Goal: Ask a question

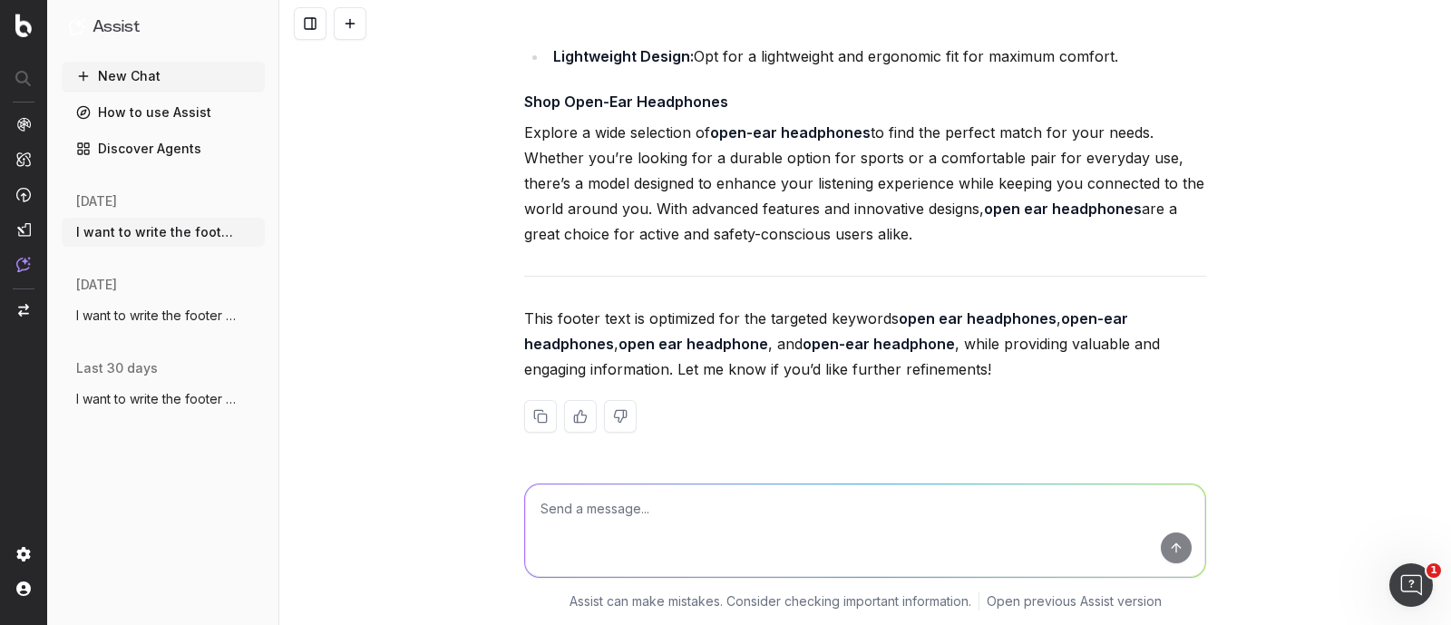
scroll to position [32103, 0]
drag, startPoint x: 513, startPoint y: 231, endPoint x: 912, endPoint y: 368, distance: 421.9
copy div "Shop Open-Ear Headphones Explore a wide selection of open-ear headphones to fin…"
click at [678, 247] on p "Explore a wide selection of open-ear headphones to find the perfect match for y…" at bounding box center [865, 183] width 682 height 127
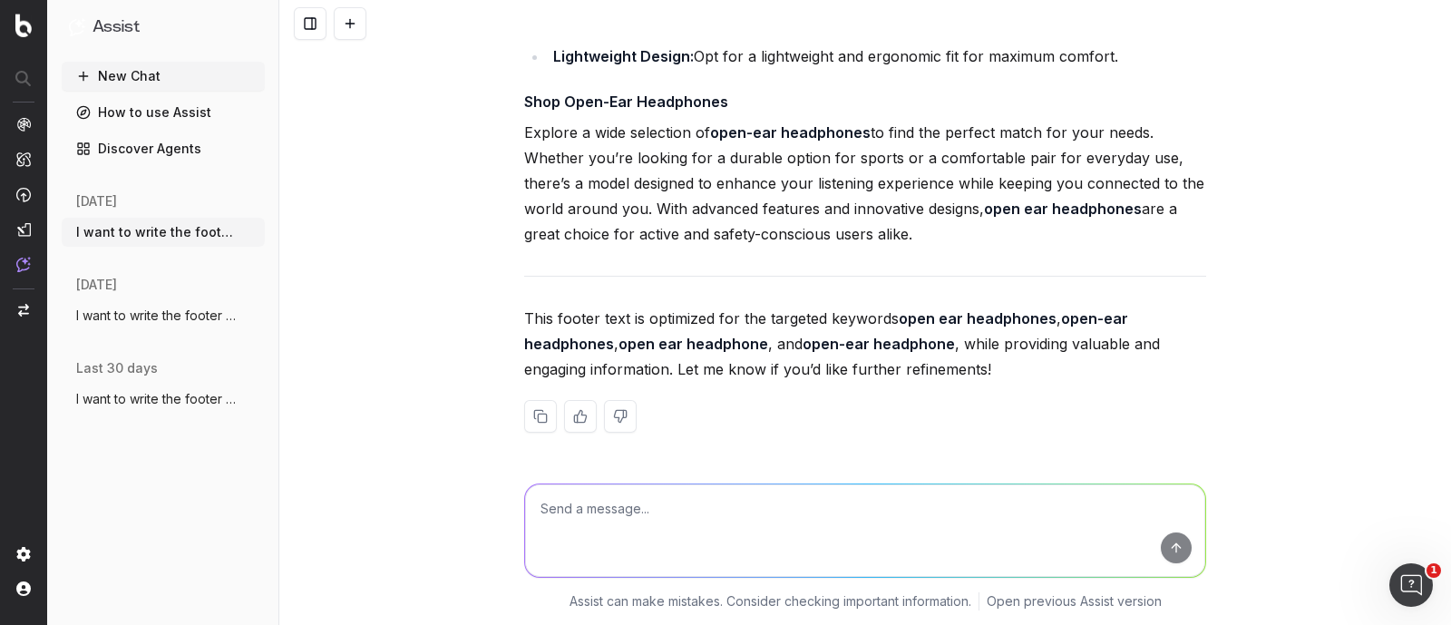
scroll to position [31890, 0]
click at [596, 518] on textarea at bounding box center [865, 530] width 680 height 93
type textarea "w"
type textarea "dont write all the headings in pointers"
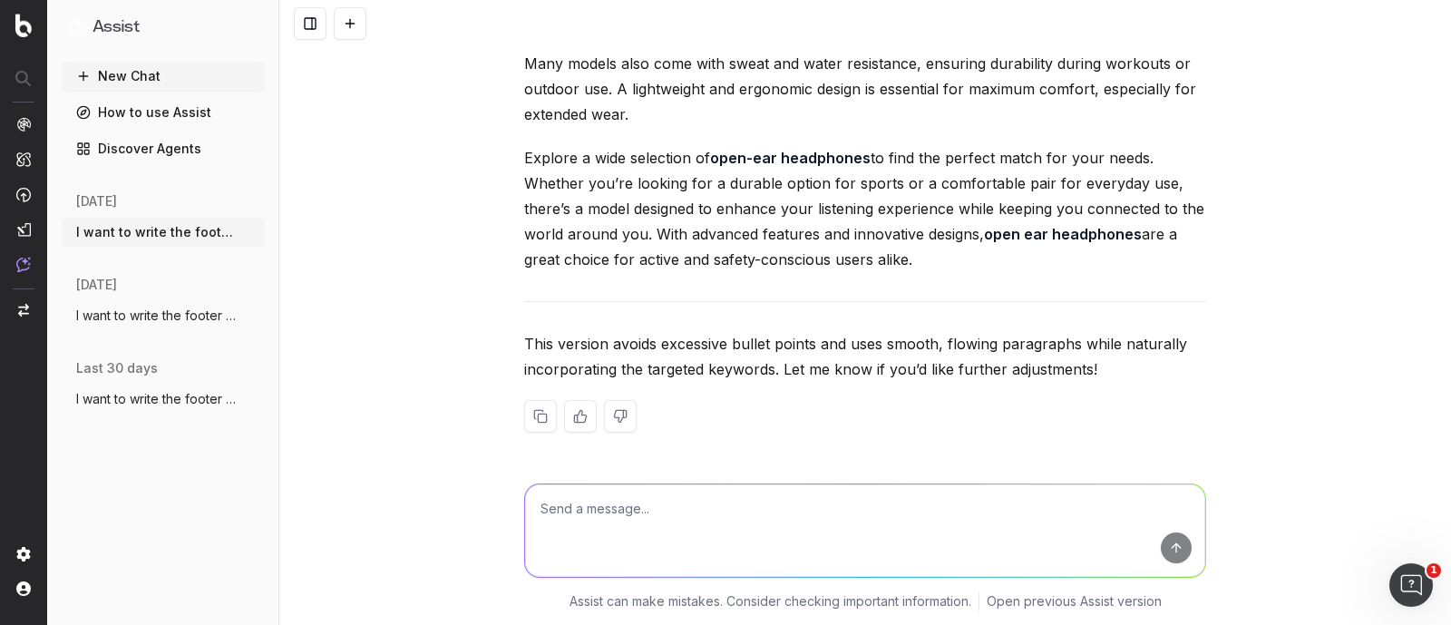
scroll to position [33497, 0]
click at [750, 527] on textarea at bounding box center [865, 530] width 680 height 93
type textarea "include the headings"
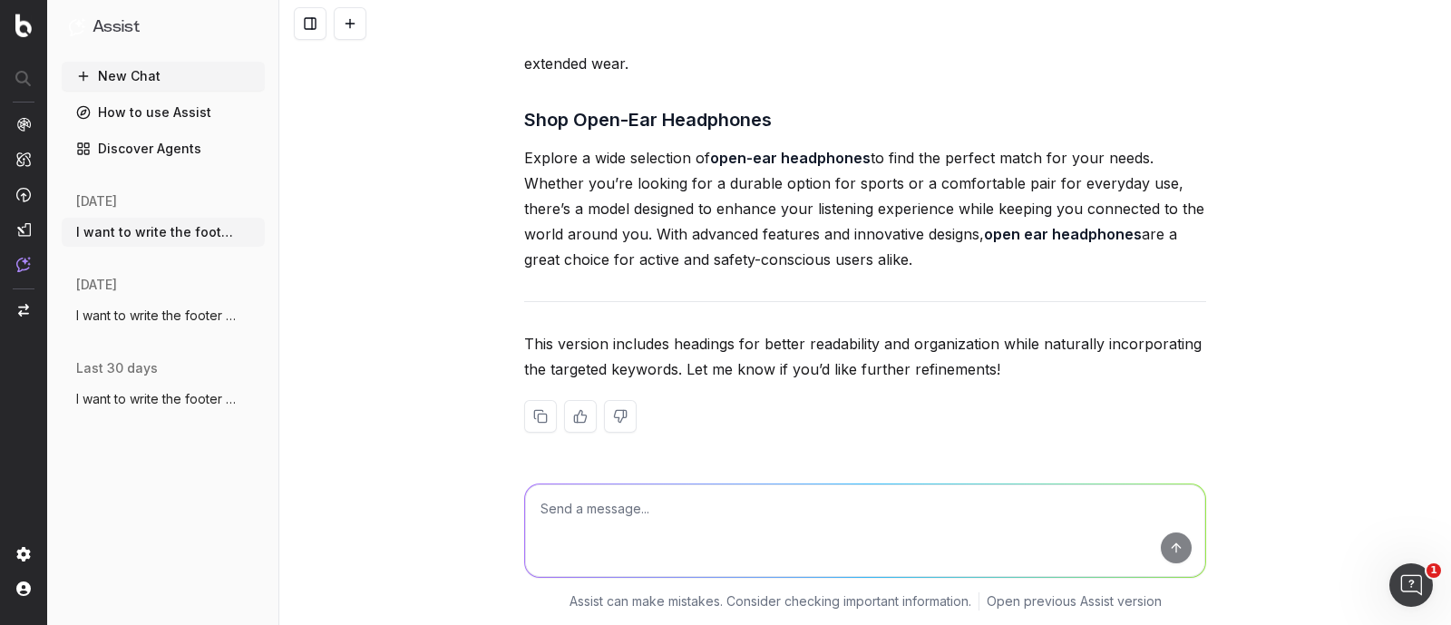
scroll to position [34668, 0]
drag, startPoint x: 502, startPoint y: 88, endPoint x: 726, endPoint y: 179, distance: 241.7
click at [726, 179] on div "I want to write the footer text. The footer content should be approximately 650…" at bounding box center [865, 312] width 1172 height 625
copy div "Ideal Uses for Open-Ear Headphones These headphones are perfect for a variety o…"
drag, startPoint x: 502, startPoint y: 213, endPoint x: 1205, endPoint y: 370, distance: 720.2
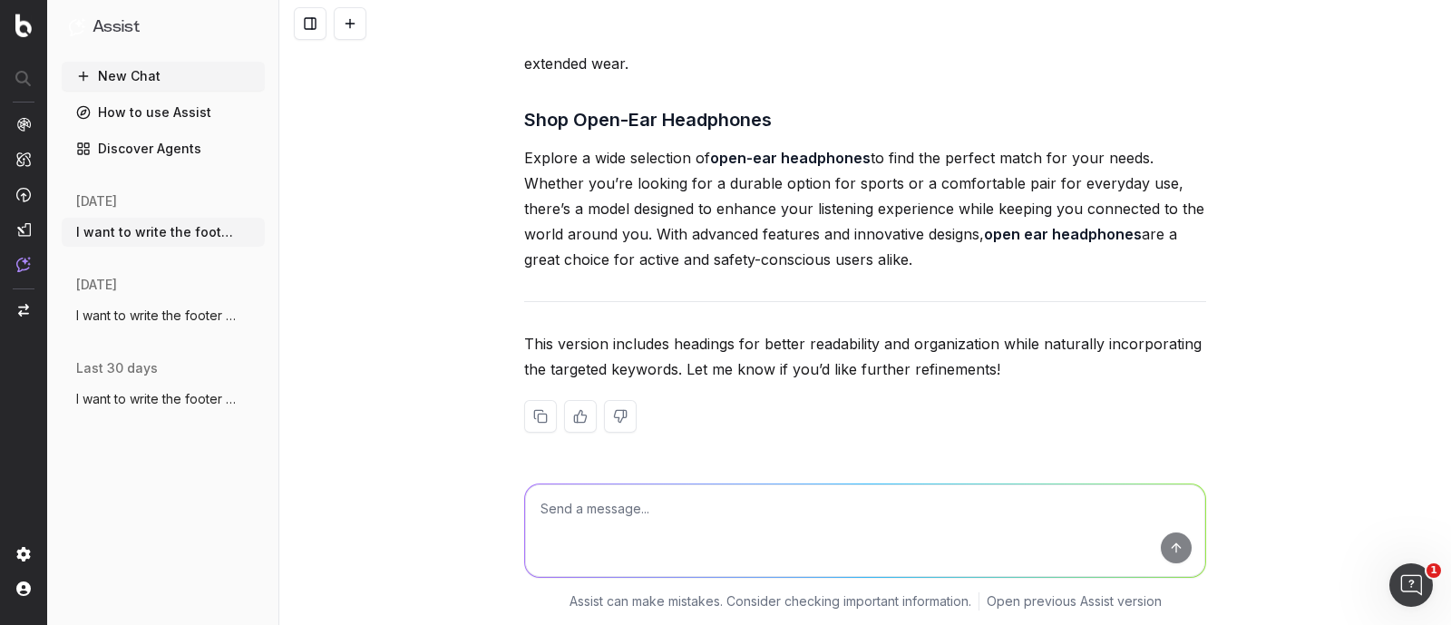
click at [1205, 370] on div "I want to write the footer text. The footer content should be approximately 650…" at bounding box center [865, 312] width 1172 height 625
copy div "Features to Look for in Open-Ear Headphones When selecting an open-ear headphon…"
click at [657, 239] on p "Explore a wide selection of open-ear headphones to find the perfect match for y…" at bounding box center [865, 208] width 682 height 127
